Goal: Task Accomplishment & Management: Complete application form

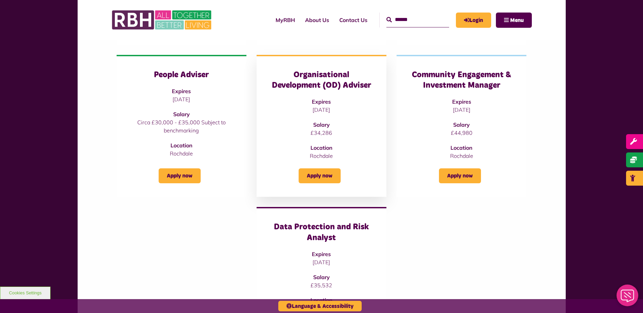
scroll to position [508, 0]
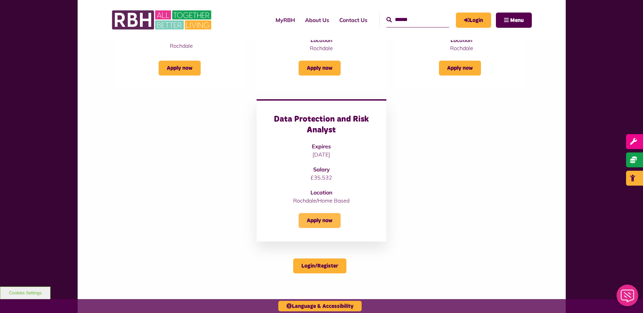
click at [331, 216] on link "Apply now" at bounding box center [319, 220] width 42 height 15
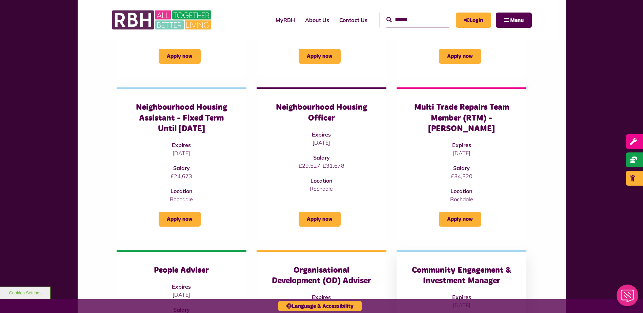
scroll to position [169, 0]
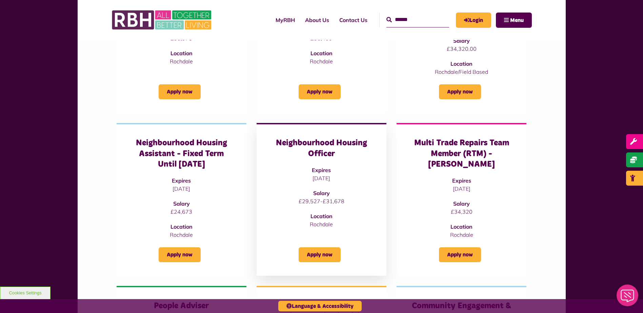
click at [339, 148] on h3 "Neighbourhood Housing Officer" at bounding box center [321, 148] width 103 height 21
click at [317, 254] on link "Apply now" at bounding box center [319, 254] width 42 height 15
